Goal: Task Accomplishment & Management: Manage account settings

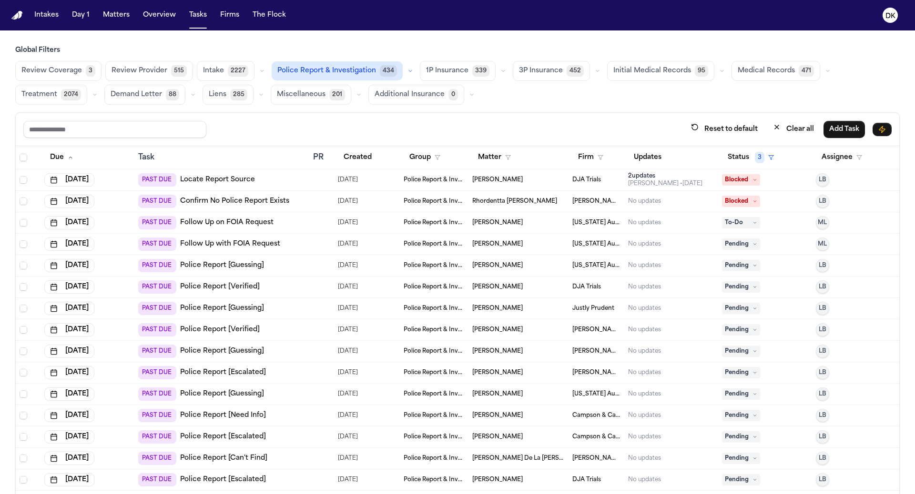
click at [300, 260] on td "PAST DUE Police Report [Guessing]" at bounding box center [221, 265] width 175 height 21
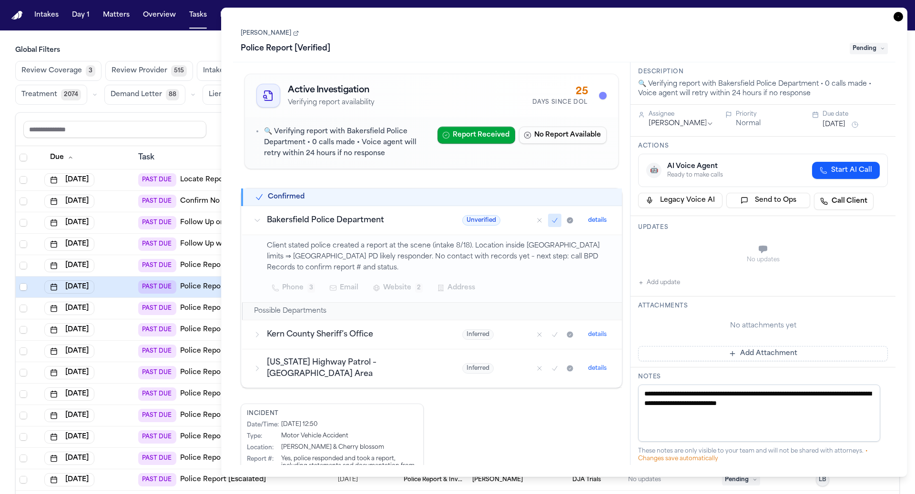
type textarea "**********"
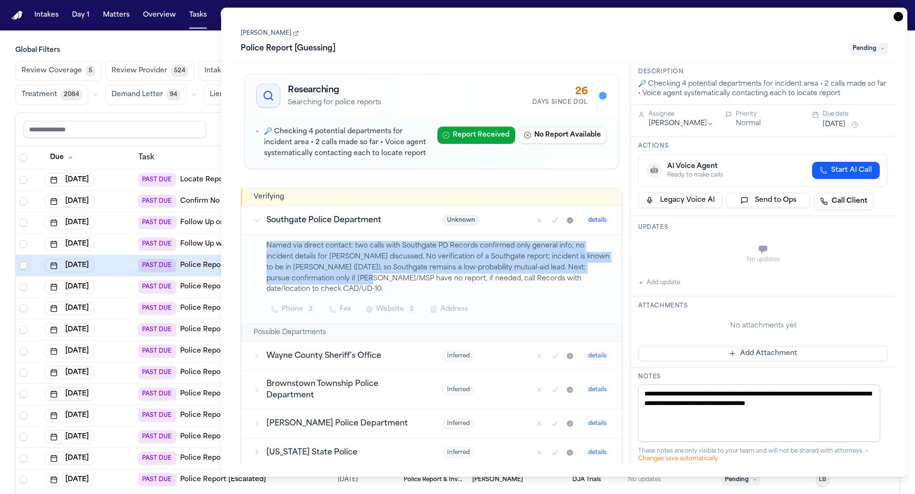
drag, startPoint x: 369, startPoint y: 281, endPoint x: 323, endPoint y: 236, distance: 65.0
click at [323, 236] on td "Named via direct contact: two calls with Southgate PD Records confirmed only ge…" at bounding box center [432, 279] width 380 height 89
click at [332, 249] on p "Named via direct contact: two calls with Southgate PD Records confirmed only ge…" at bounding box center [438, 268] width 344 height 54
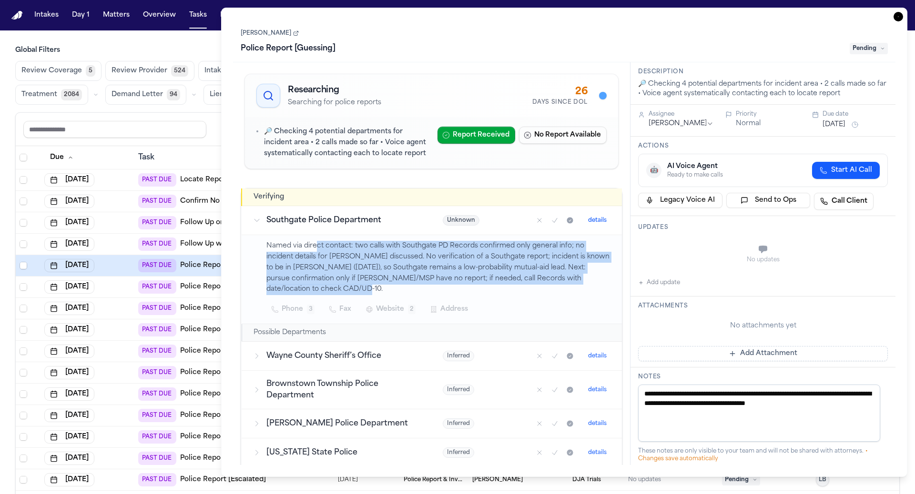
drag, startPoint x: 385, startPoint y: 288, endPoint x: 314, endPoint y: 241, distance: 85.2
click at [314, 241] on p "Named via direct contact: two calls with Southgate PD Records confirmed only ge…" at bounding box center [438, 268] width 344 height 54
drag, startPoint x: 303, startPoint y: 250, endPoint x: 405, endPoint y: 282, distance: 107.9
click at [405, 282] on p "Named via direct contact: two calls with Southgate PD Records confirmed only ge…" at bounding box center [438, 268] width 344 height 54
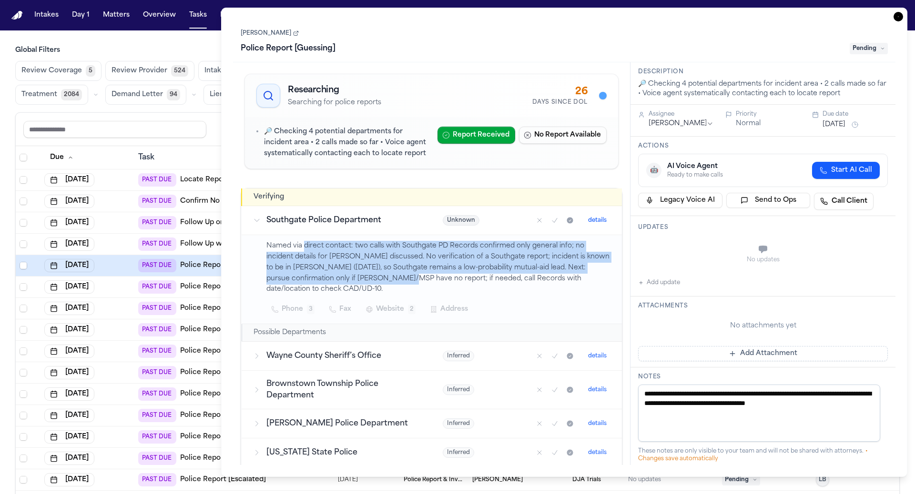
click at [405, 282] on p "Named via direct contact: two calls with Southgate PD Records confirmed only ge…" at bounding box center [438, 268] width 344 height 54
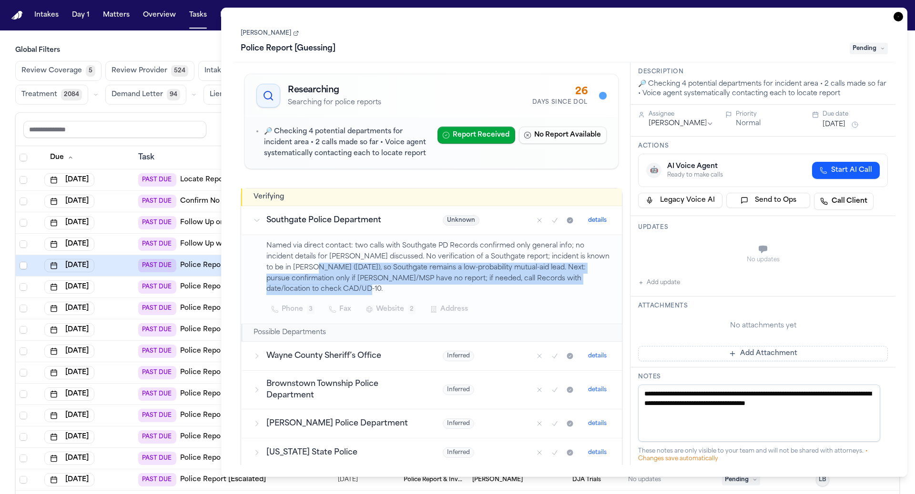
drag, startPoint x: 426, startPoint y: 294, endPoint x: 326, endPoint y: 267, distance: 103.2
click at [326, 267] on p "Named via direct contact: two calls with Southgate PD Records confirmed only ge…" at bounding box center [438, 268] width 344 height 54
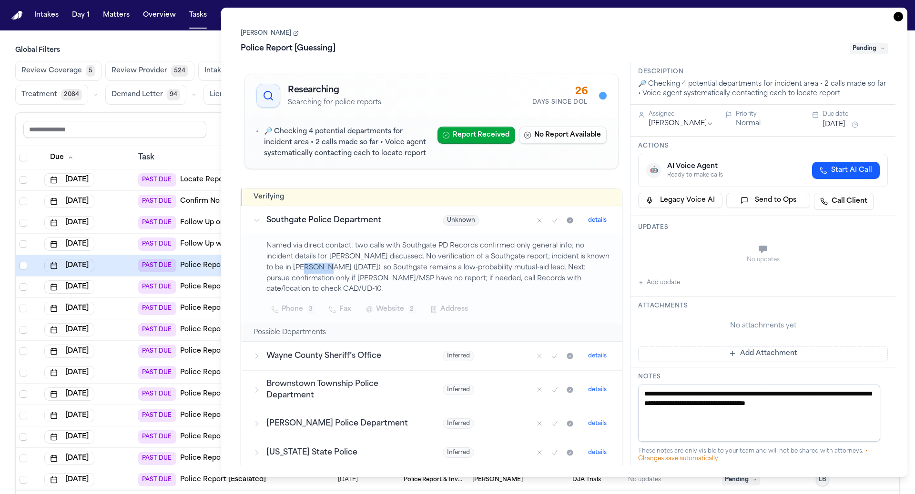
click at [326, 267] on p "Named via direct contact: two calls with Southgate PD Records confirmed only ge…" at bounding box center [438, 268] width 344 height 54
click at [342, 258] on p "Named via direct contact: two calls with Southgate PD Records confirmed only ge…" at bounding box center [438, 268] width 344 height 54
click at [347, 227] on td "Southgate Police Department" at bounding box center [337, 220] width 190 height 29
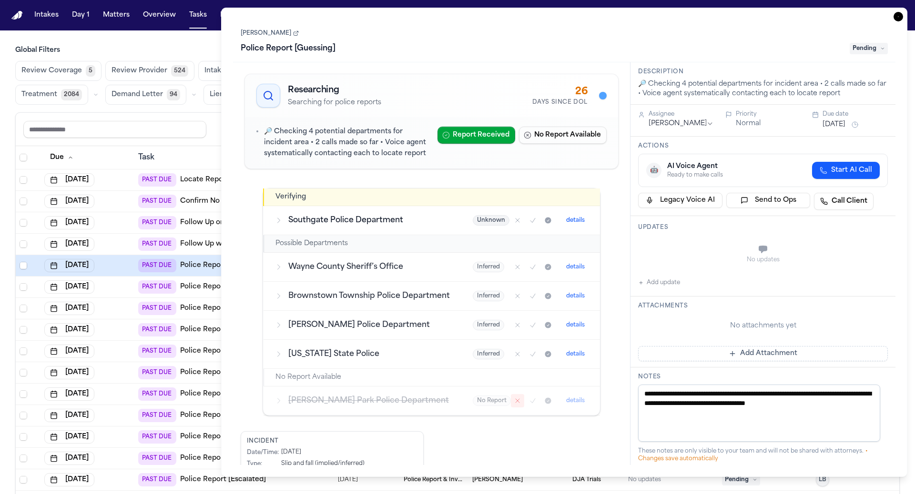
click at [118, 287] on div "[DATE]" at bounding box center [87, 287] width 86 height 13
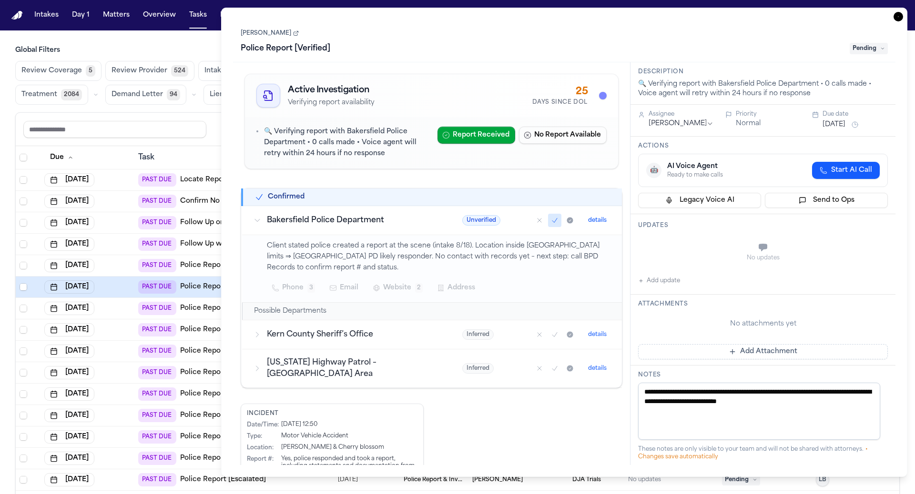
click at [899, 17] on icon "button" at bounding box center [898, 17] width 10 height 10
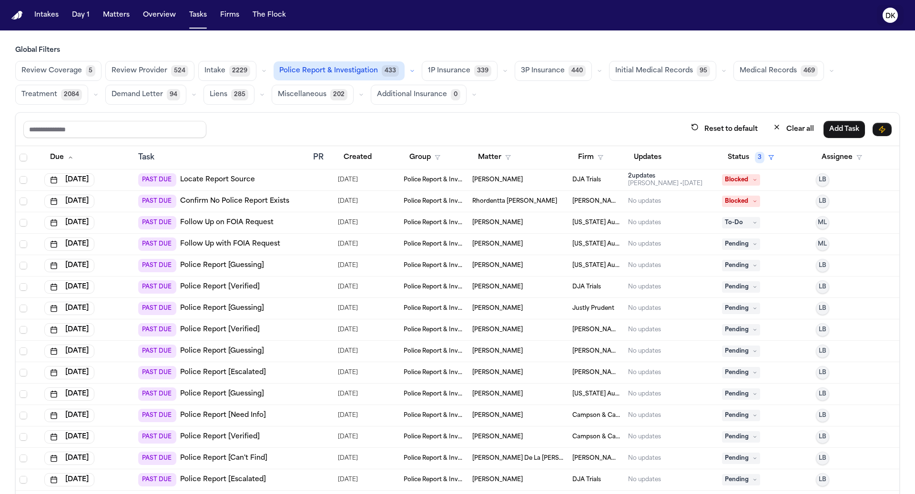
click at [885, 19] on icon "DK" at bounding box center [889, 15] width 15 height 15
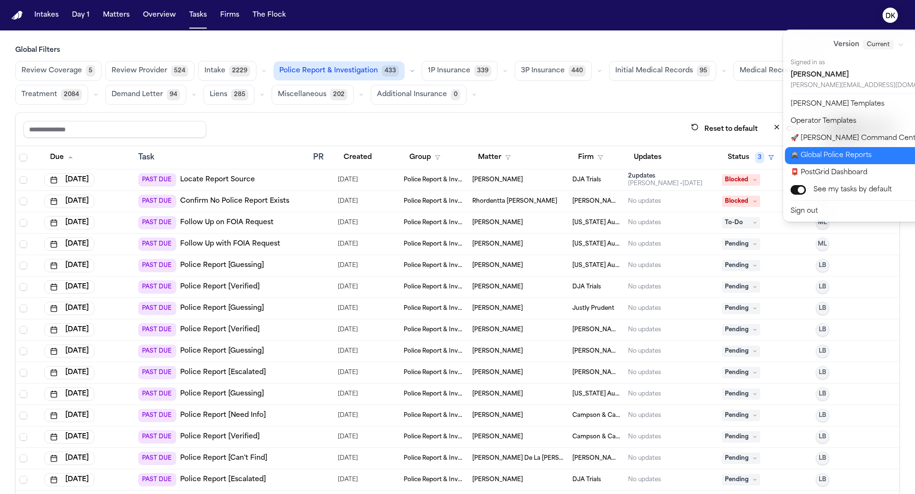
click at [846, 153] on button "🚔 Global Police Reports" at bounding box center [874, 155] width 179 height 17
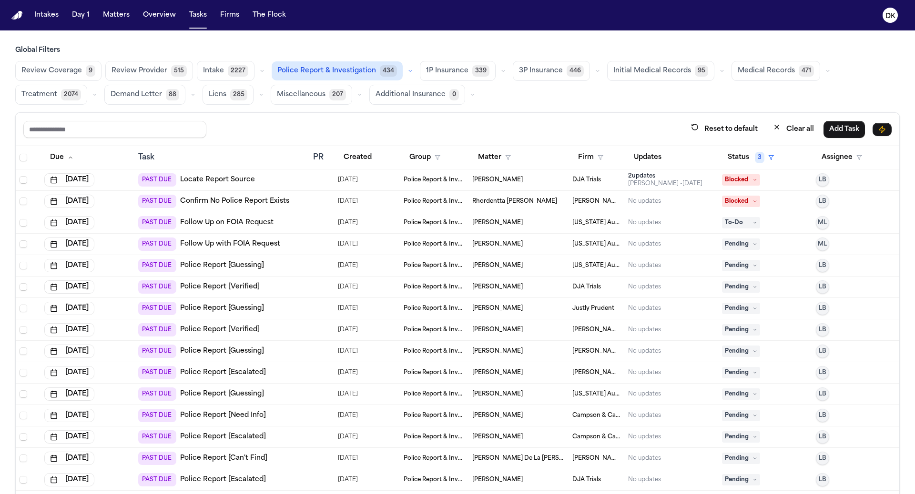
click at [309, 265] on td at bounding box center [321, 265] width 25 height 21
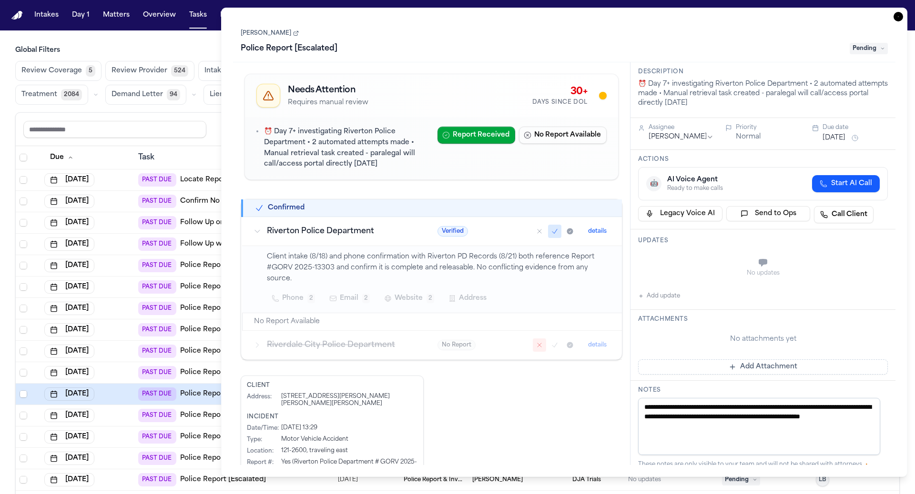
type textarea "**********"
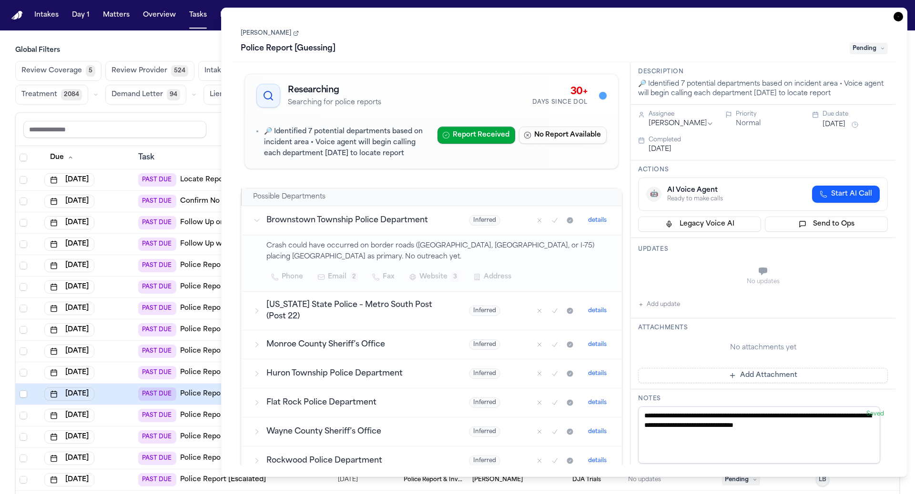
click at [900, 17] on icon "button" at bounding box center [898, 17] width 10 height 10
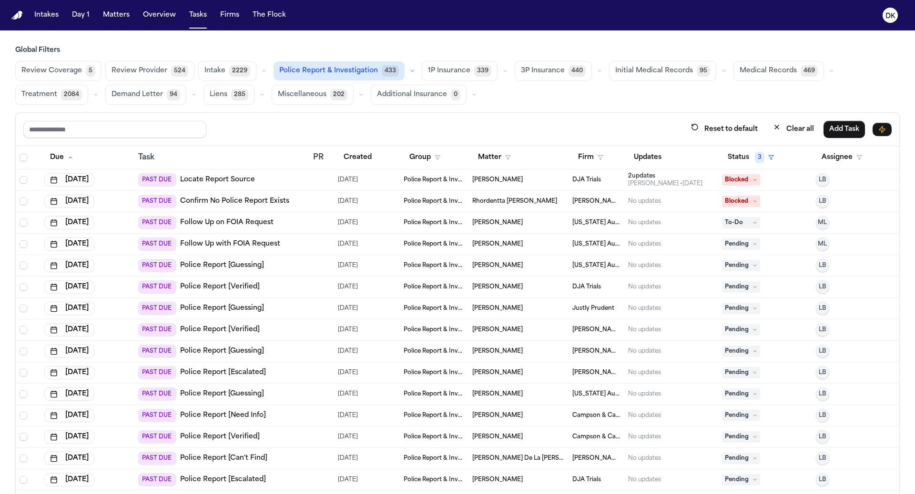
click at [572, 151] on button "Firm" at bounding box center [590, 157] width 37 height 17
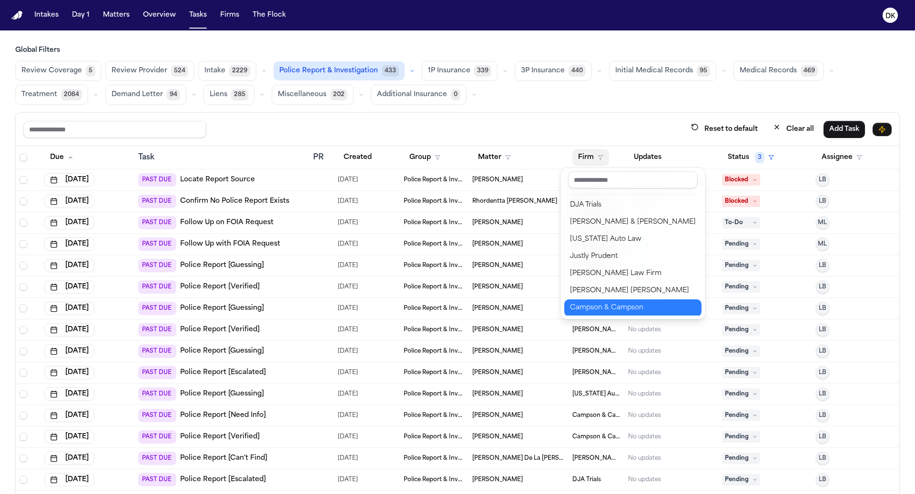
click at [604, 304] on div "Campson & Campson" at bounding box center [633, 308] width 126 height 11
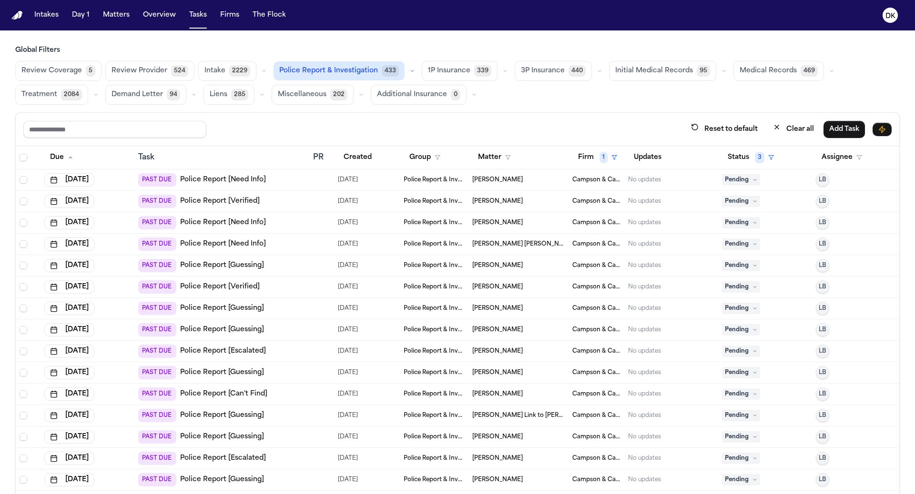
click at [279, 180] on div "PAST DUE Police Report [Need Info]" at bounding box center [221, 179] width 167 height 13
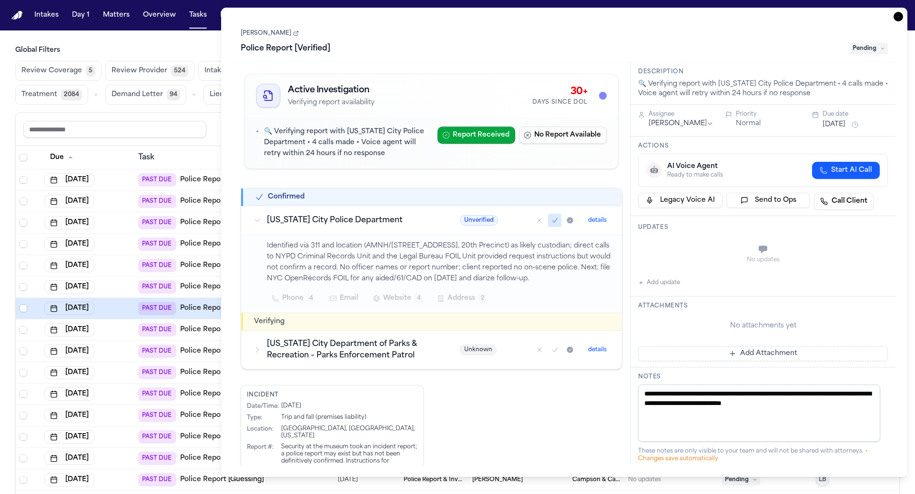
type textarea "**********"
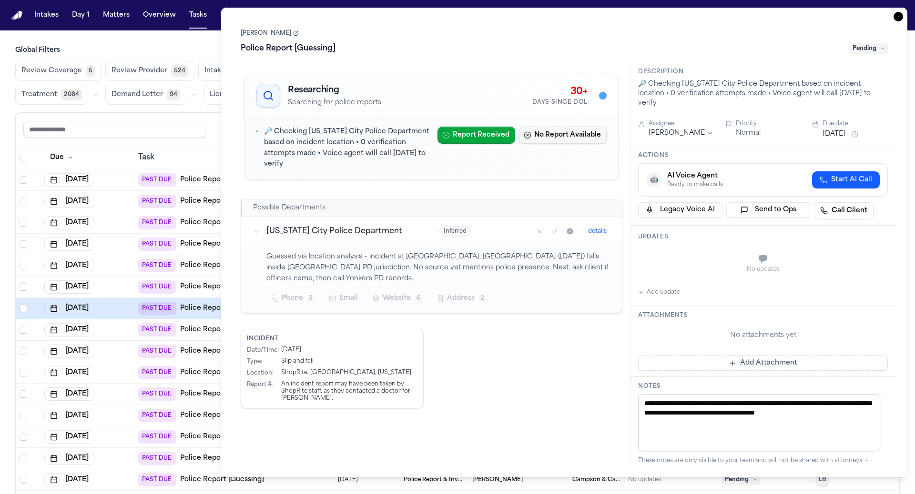
click at [571, 133] on button "No Report Available" at bounding box center [563, 135] width 88 height 17
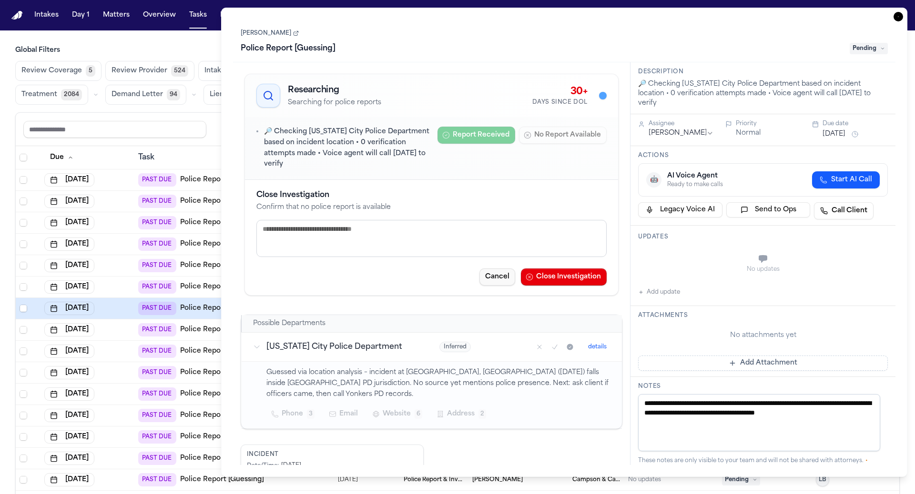
click at [487, 275] on button "Cancel" at bounding box center [497, 277] width 36 height 17
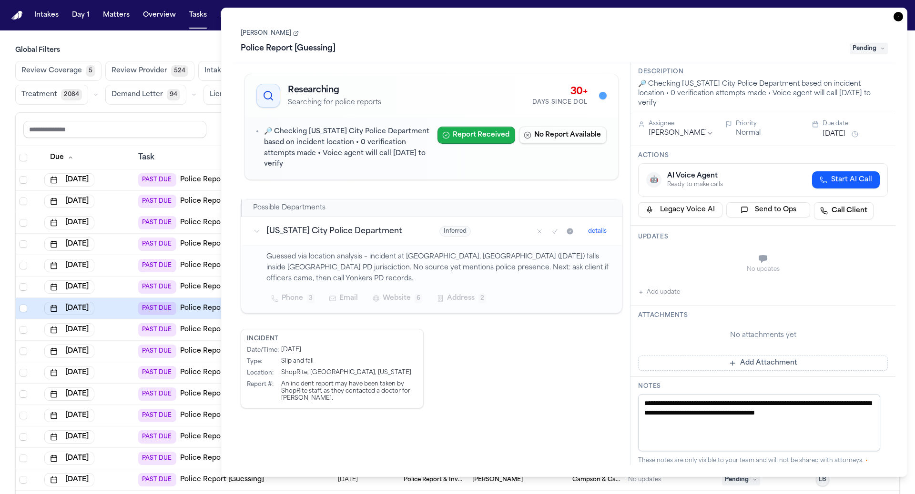
click at [462, 133] on button "Report Received" at bounding box center [476, 135] width 78 height 17
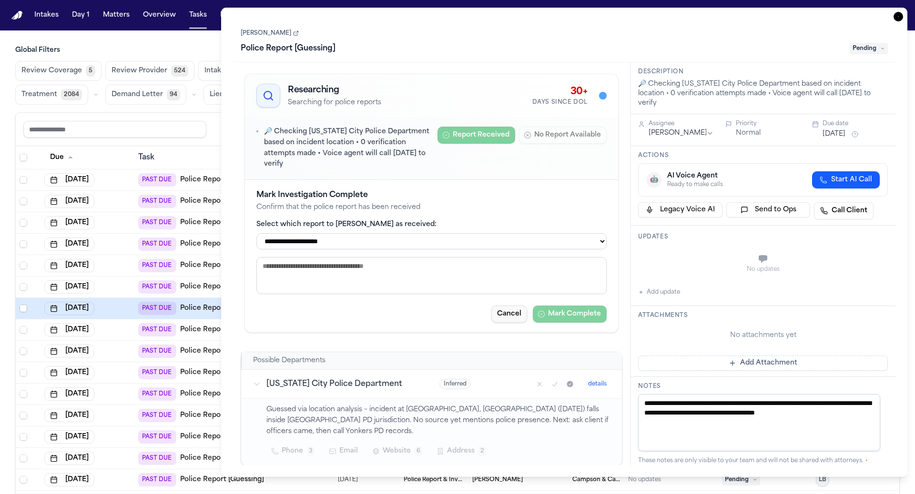
click at [494, 314] on button "Cancel" at bounding box center [509, 314] width 36 height 17
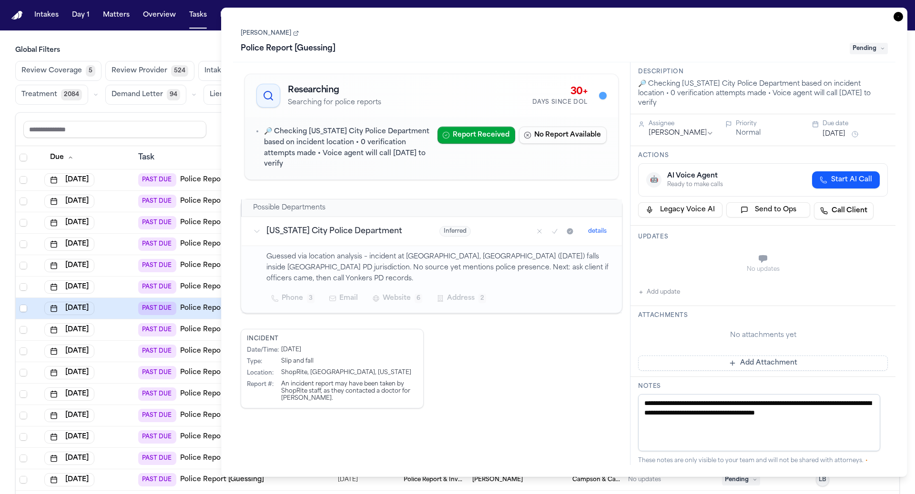
click at [573, 232] on icon "Mark as received" at bounding box center [570, 232] width 8 height 8
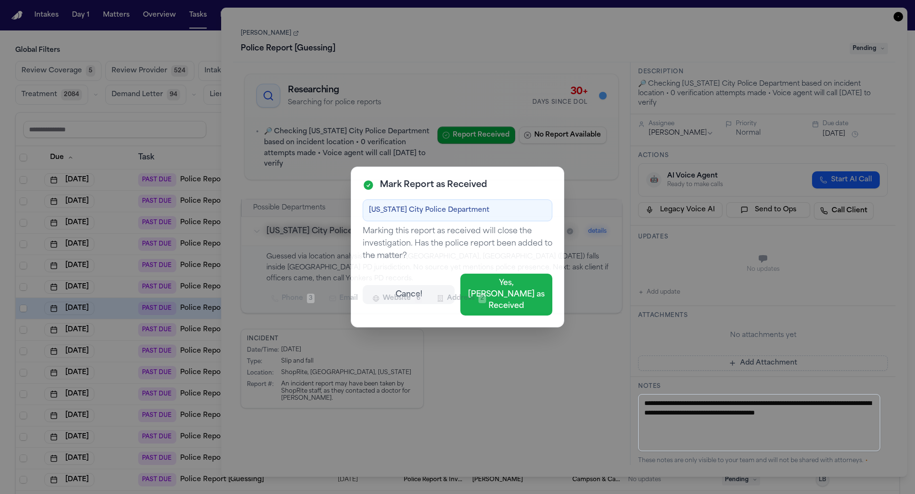
click at [398, 286] on button "Cancel" at bounding box center [409, 294] width 92 height 19
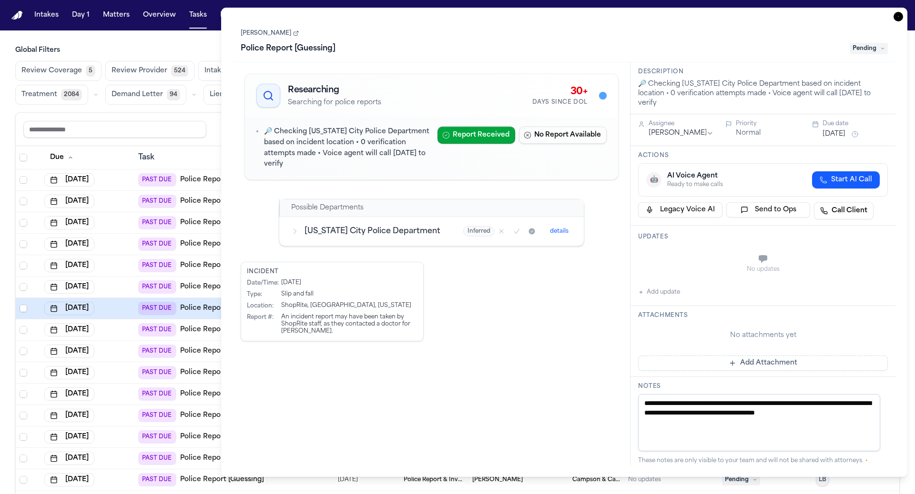
click at [399, 224] on td "[US_STATE] City Police Department" at bounding box center [366, 231] width 172 height 29
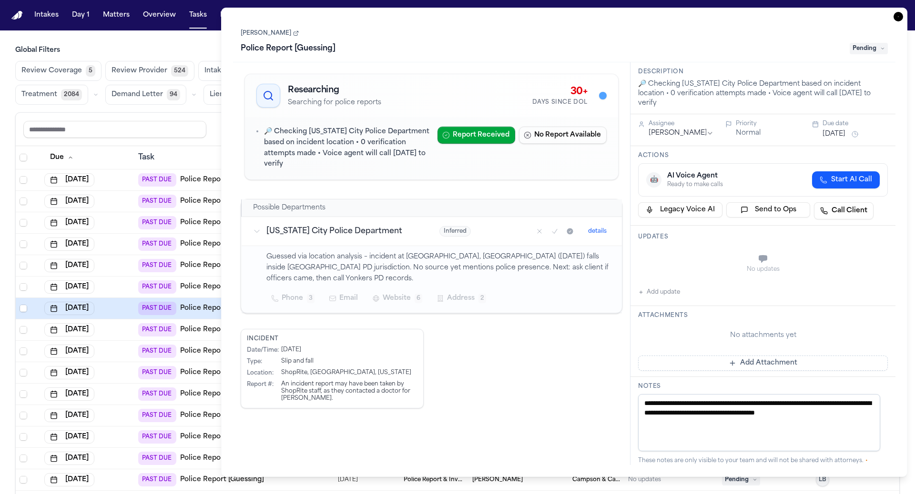
click at [121, 327] on div "[DATE]" at bounding box center [87, 329] width 86 height 13
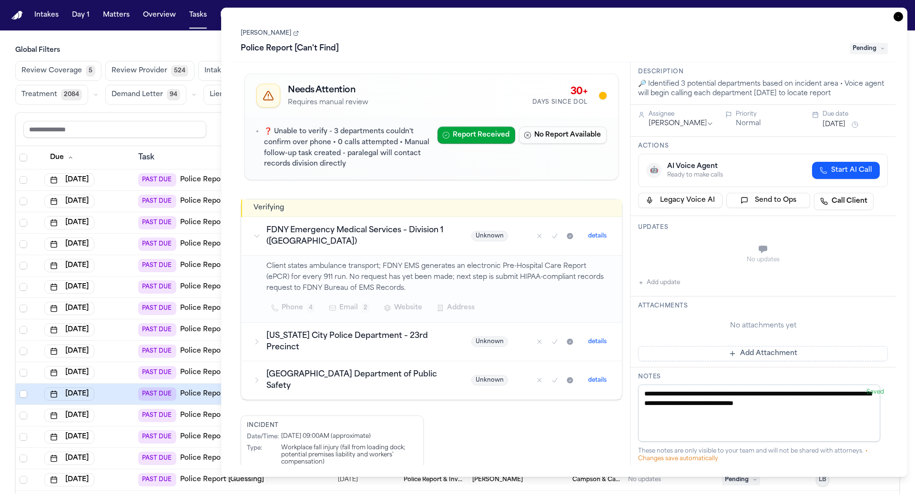
type textarea "**********"
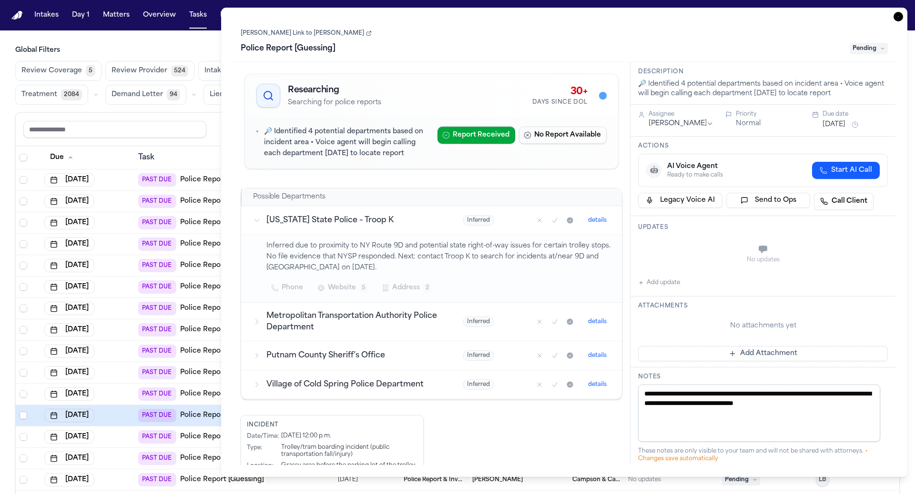
click at [900, 19] on icon "button" at bounding box center [898, 17] width 10 height 10
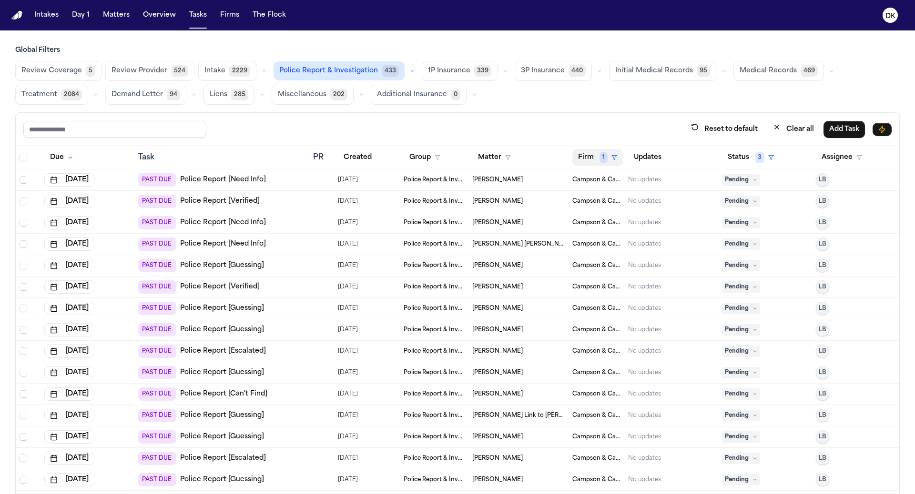
click at [602, 149] on button "Firm 1" at bounding box center [597, 157] width 50 height 17
click at [609, 221] on div "Clear filter" at bounding box center [612, 226] width 35 height 11
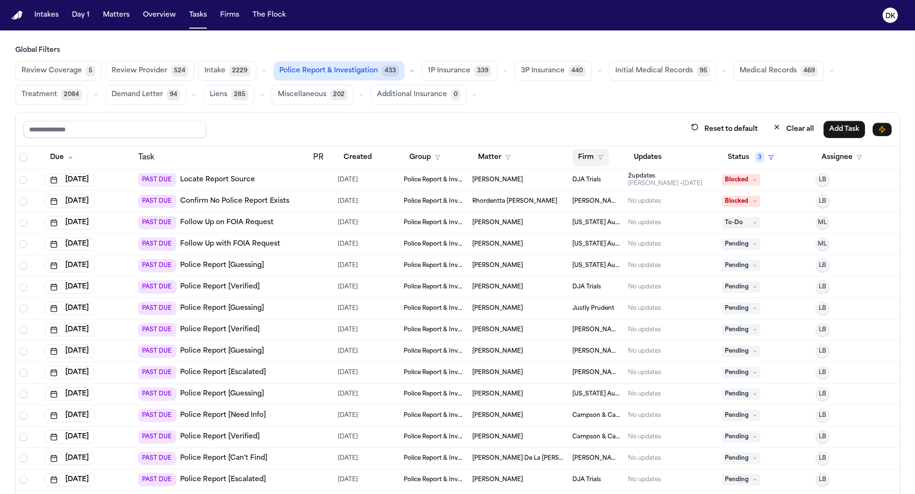
click at [594, 154] on button "Firm" at bounding box center [590, 157] width 37 height 17
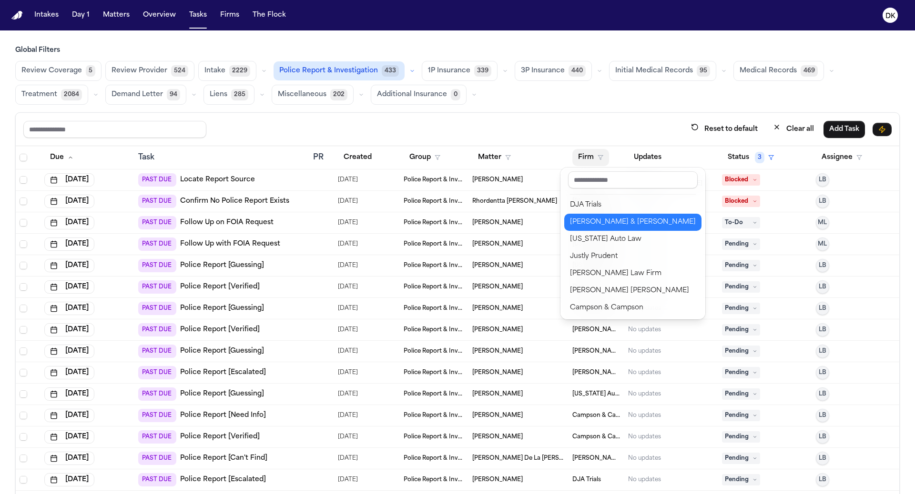
click at [615, 220] on div "[PERSON_NAME] & [PERSON_NAME]" at bounding box center [633, 222] width 126 height 11
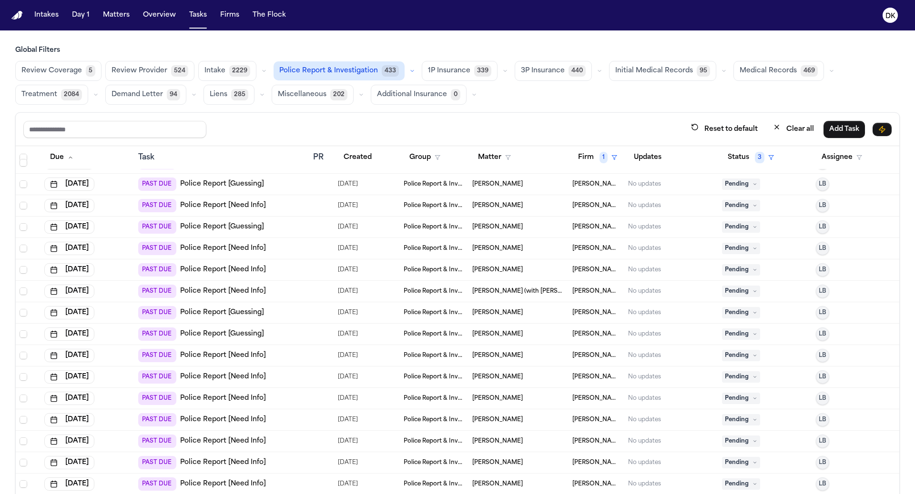
scroll to position [1544, 0]
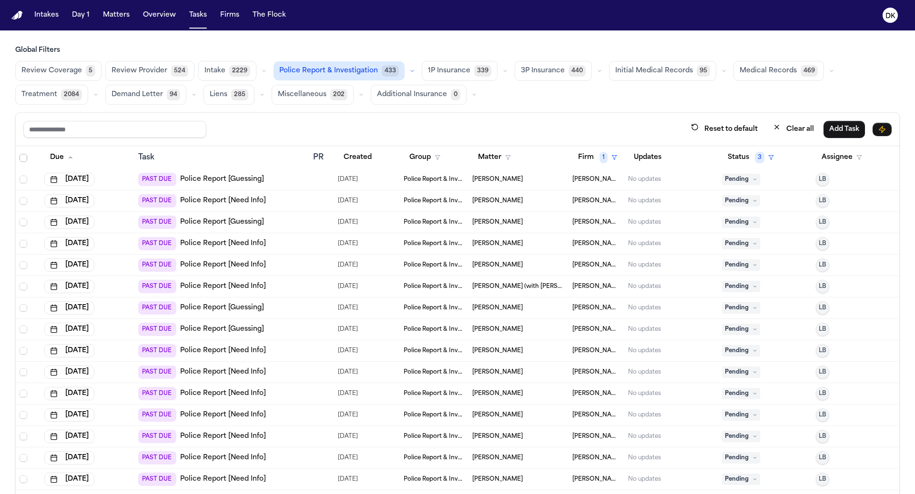
click at [538, 276] on td "[PERSON_NAME] (with [PERSON_NAME])" at bounding box center [518, 286] width 100 height 21
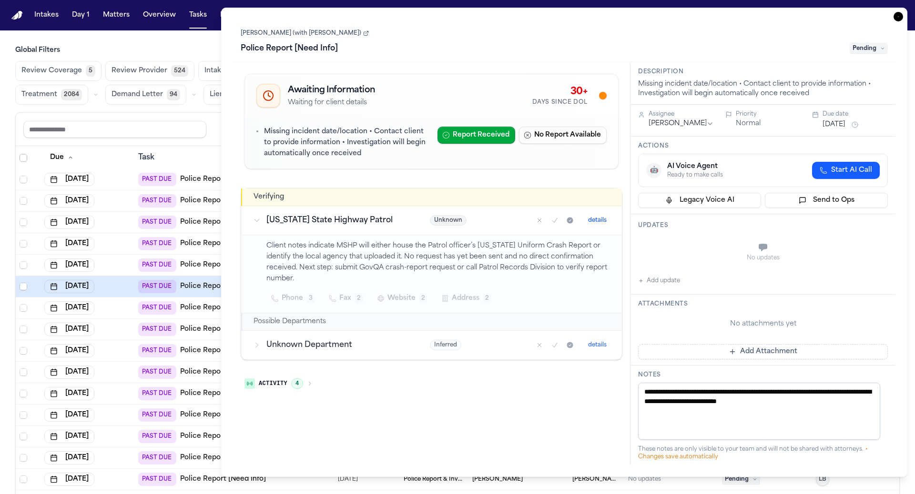
click at [131, 265] on td "[DATE]" at bounding box center [87, 265] width 94 height 21
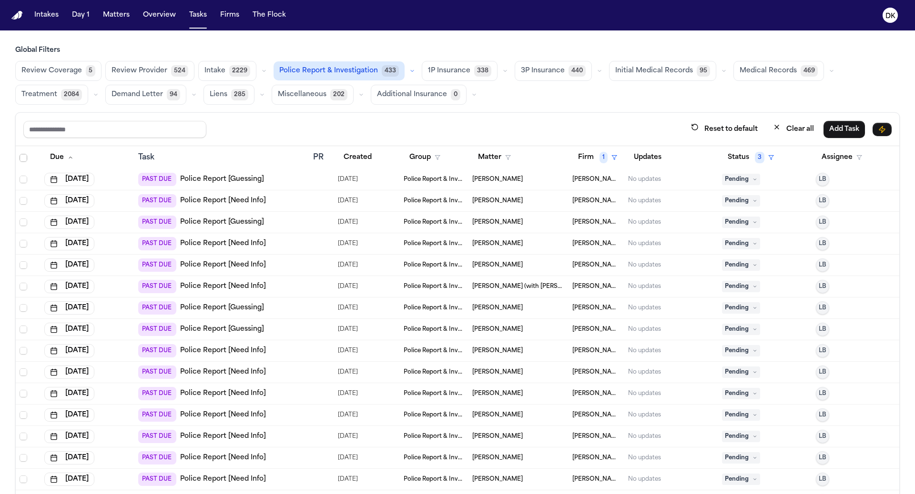
click at [129, 246] on td "[DATE]" at bounding box center [87, 243] width 94 height 21
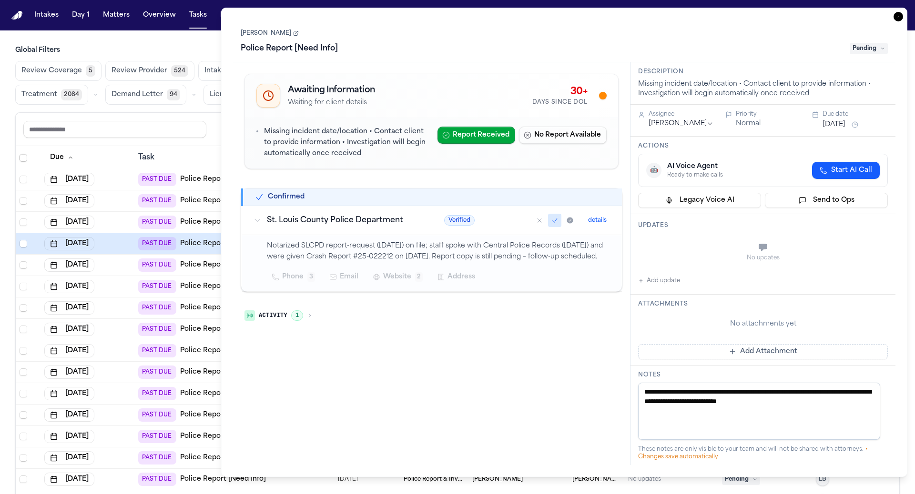
click at [124, 304] on div "[DATE]" at bounding box center [87, 308] width 86 height 13
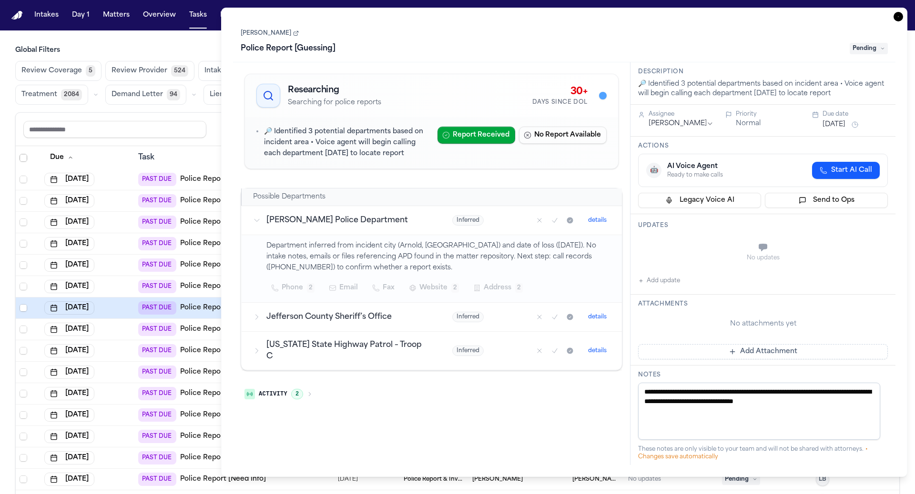
click at [123, 330] on div "[DATE]" at bounding box center [87, 329] width 86 height 13
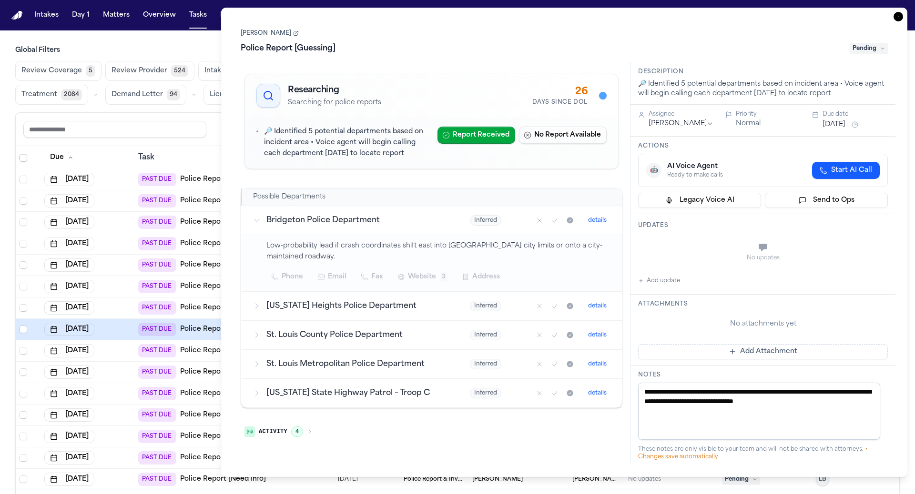
click at [897, 16] on icon "button" at bounding box center [898, 17] width 10 height 10
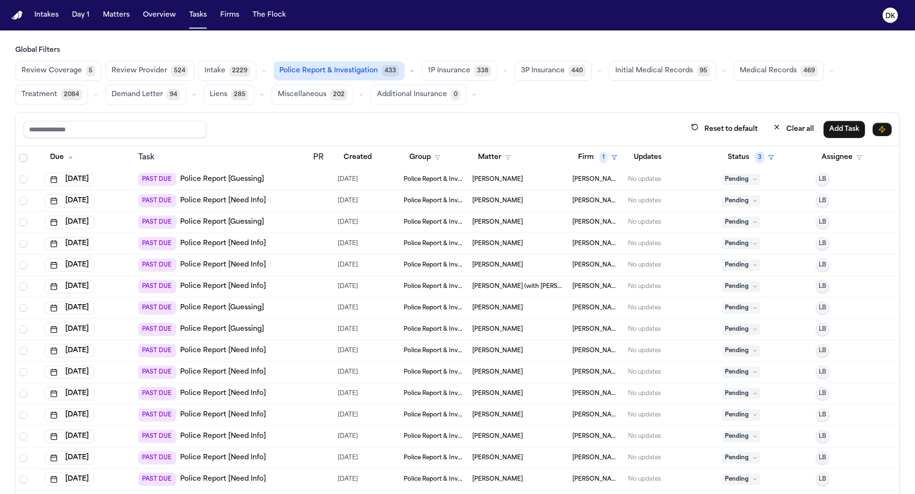
click at [286, 373] on div "PAST DUE Police Report [Need Info]" at bounding box center [221, 372] width 167 height 13
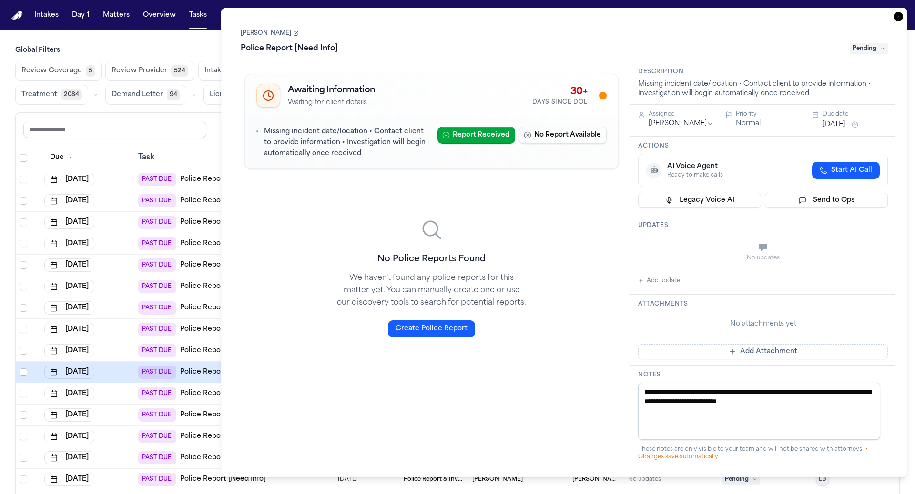
click at [668, 280] on button "Add update" at bounding box center [659, 280] width 42 height 11
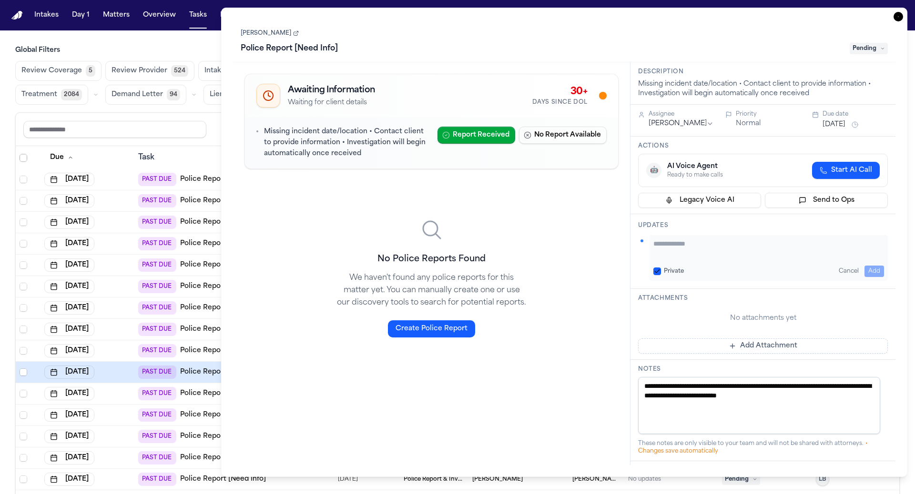
click at [693, 244] on textarea "Add your update" at bounding box center [768, 248] width 231 height 19
click at [848, 270] on button "Cancel" at bounding box center [849, 271] width 28 height 11
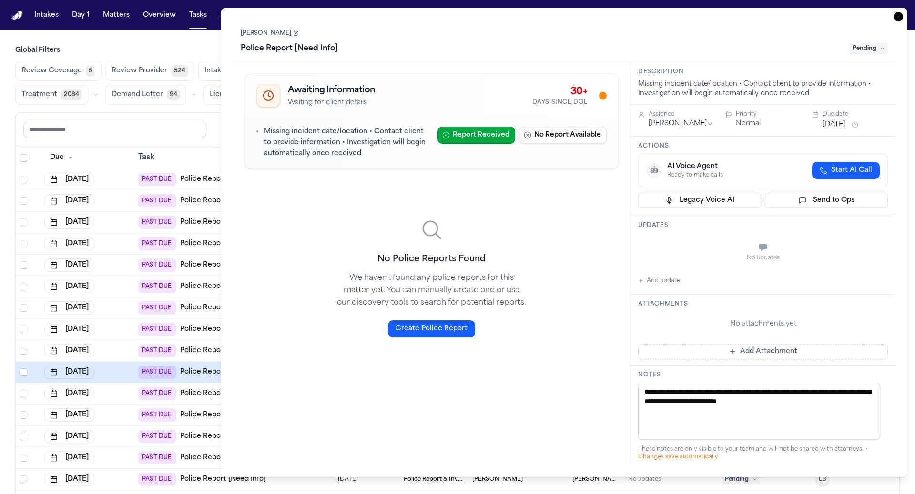
click at [671, 273] on div "No updates Add update" at bounding box center [763, 260] width 250 height 51
click at [664, 282] on button "Add update" at bounding box center [659, 280] width 42 height 11
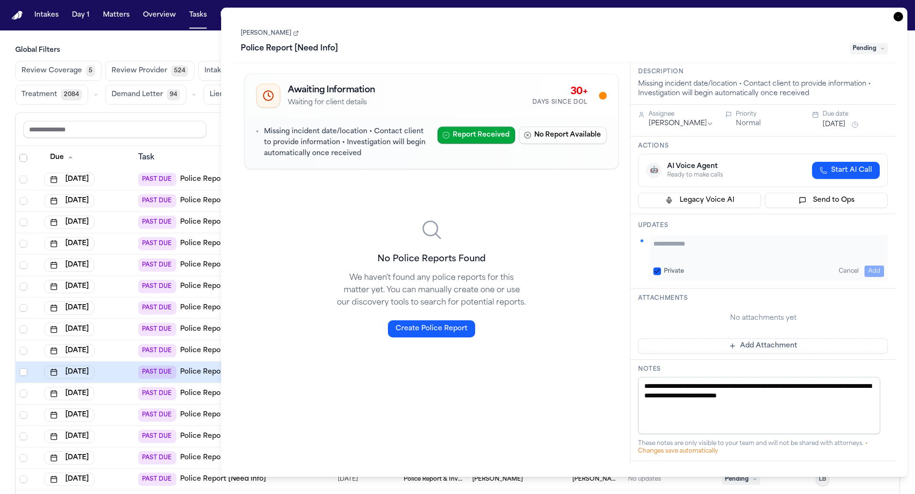
click at [656, 268] on button "Private" at bounding box center [657, 272] width 8 height 8
click at [660, 254] on textarea "Add your update" at bounding box center [768, 248] width 231 height 19
click at [840, 266] on button "Cancel" at bounding box center [849, 271] width 28 height 11
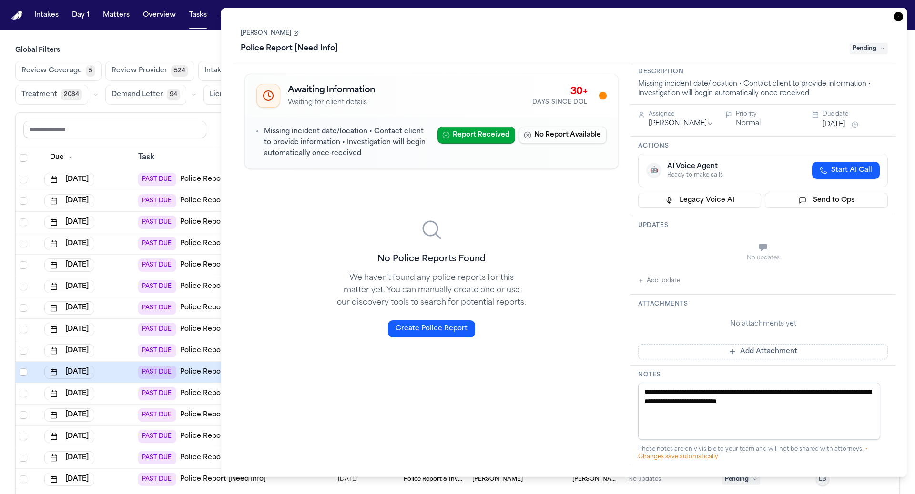
click at [204, 247] on div "PAST DUE Police Report [Need Info]" at bounding box center [202, 243] width 128 height 13
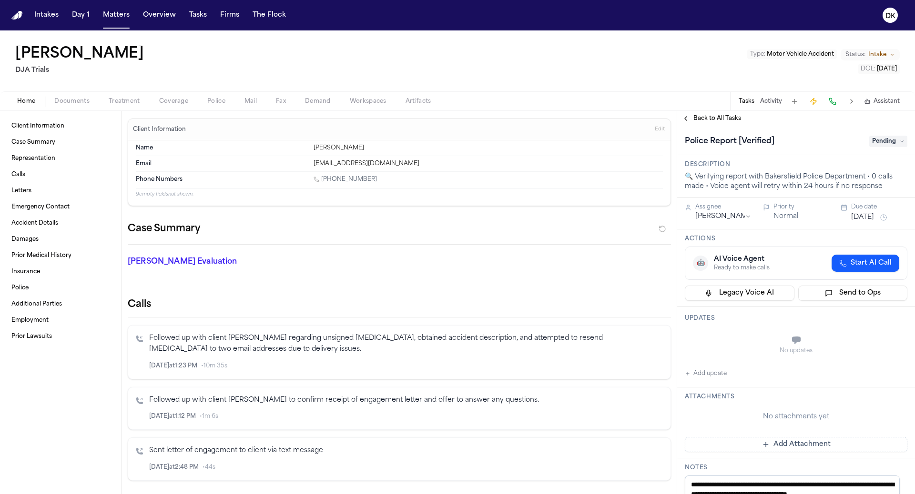
click at [772, 104] on button "Activity" at bounding box center [771, 102] width 22 height 8
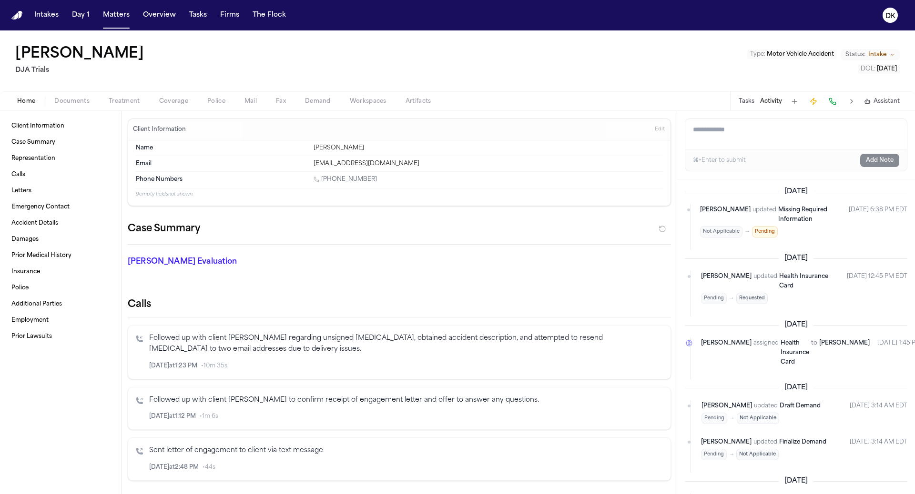
click at [784, 127] on textarea "Add a note to this matter" at bounding box center [796, 134] width 222 height 30
